Goal: Task Accomplishment & Management: Manage account settings

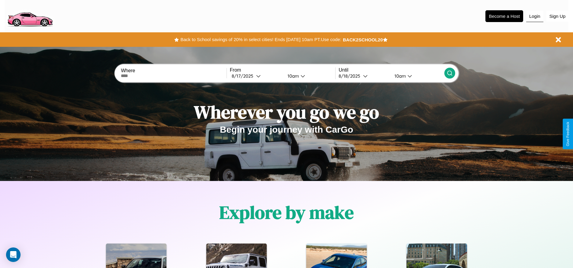
click at [535, 16] on button "Login" at bounding box center [534, 16] width 17 height 11
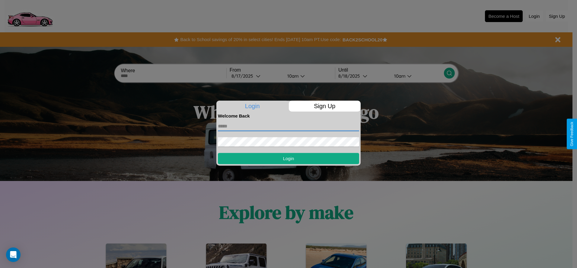
click at [289, 126] on input "text" at bounding box center [288, 126] width 141 height 10
type input "**********"
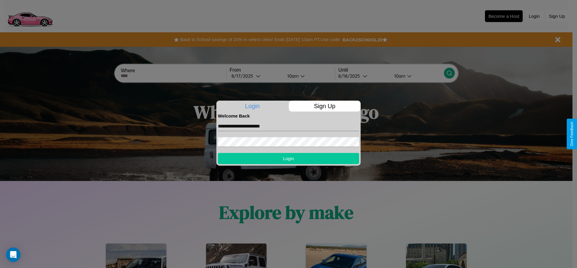
click at [289, 158] on button "Login" at bounding box center [288, 158] width 141 height 11
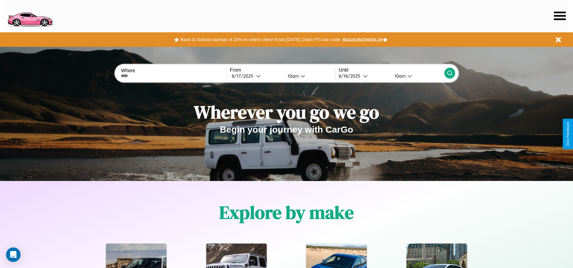
scroll to position [125, 0]
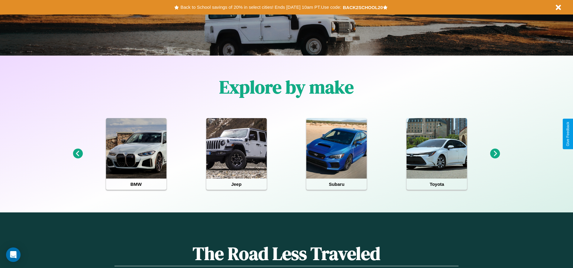
click at [495, 154] on icon at bounding box center [495, 154] width 10 height 10
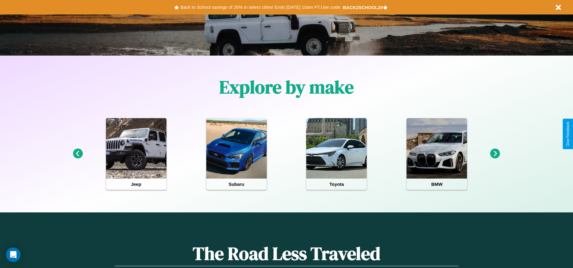
click at [495, 154] on icon at bounding box center [495, 154] width 10 height 10
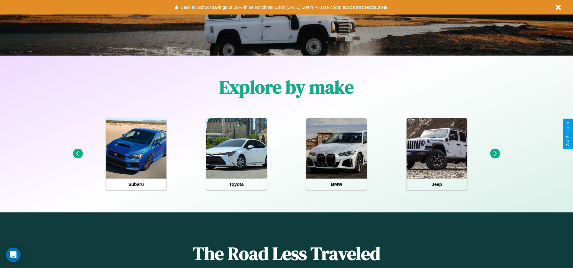
click at [78, 154] on icon at bounding box center [78, 154] width 10 height 10
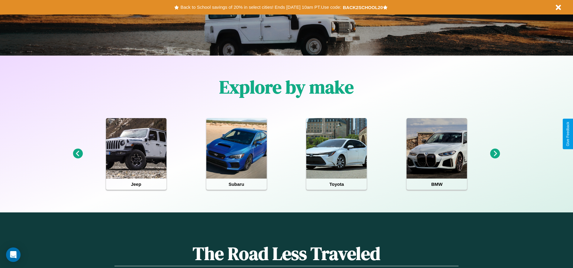
click at [78, 154] on icon at bounding box center [78, 154] width 10 height 10
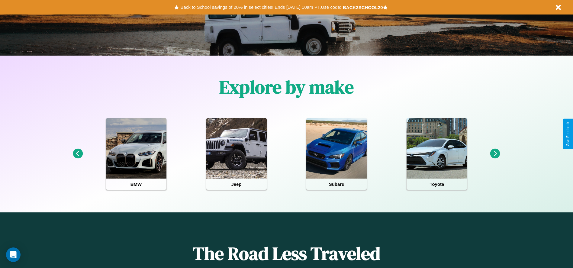
click at [78, 154] on icon at bounding box center [78, 154] width 10 height 10
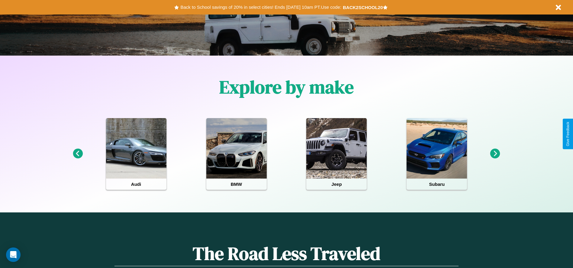
scroll to position [0, 0]
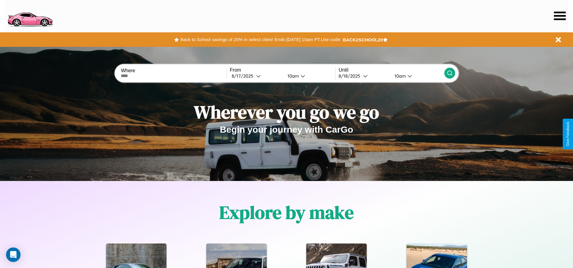
click at [560, 16] on icon at bounding box center [560, 15] width 12 height 8
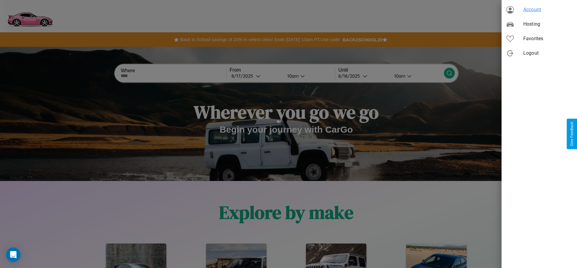
click at [540, 10] on span "Account" at bounding box center [548, 9] width 49 height 7
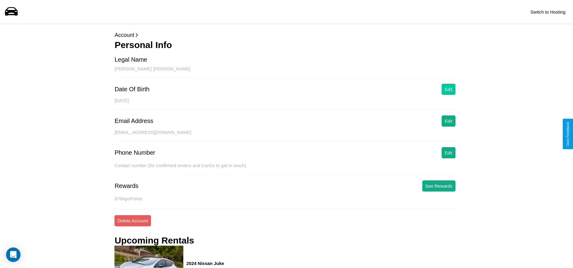
click at [448, 89] on button "Edit" at bounding box center [449, 89] width 14 height 11
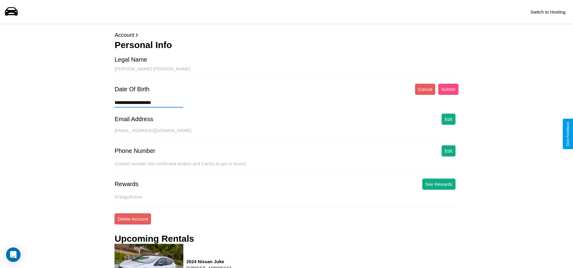
type input "**********"
click at [448, 89] on button "Submit" at bounding box center [448, 89] width 20 height 11
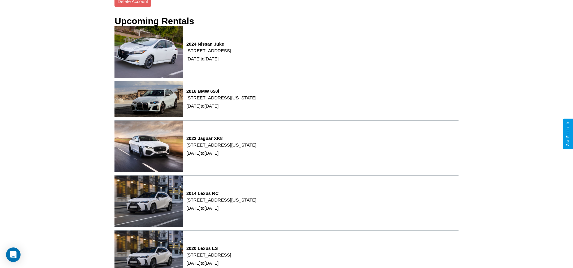
click at [448, 32] on div "2024 Nissan Juke [STREET_ADDRESS] [DATE] to [DATE]" at bounding box center [286, 53] width 344 height 55
